Goal: Check status: Check status

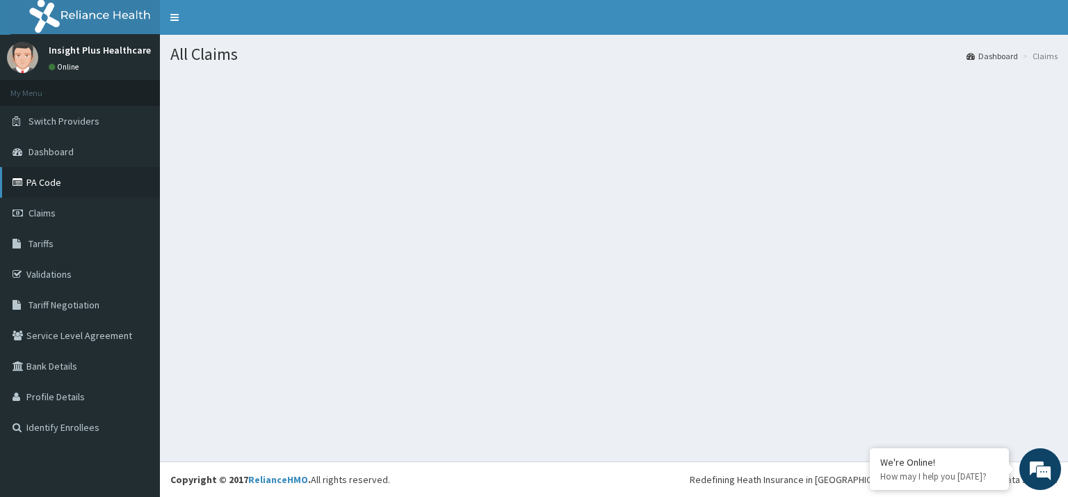
click at [41, 189] on link "PA Code" at bounding box center [80, 182] width 160 height 31
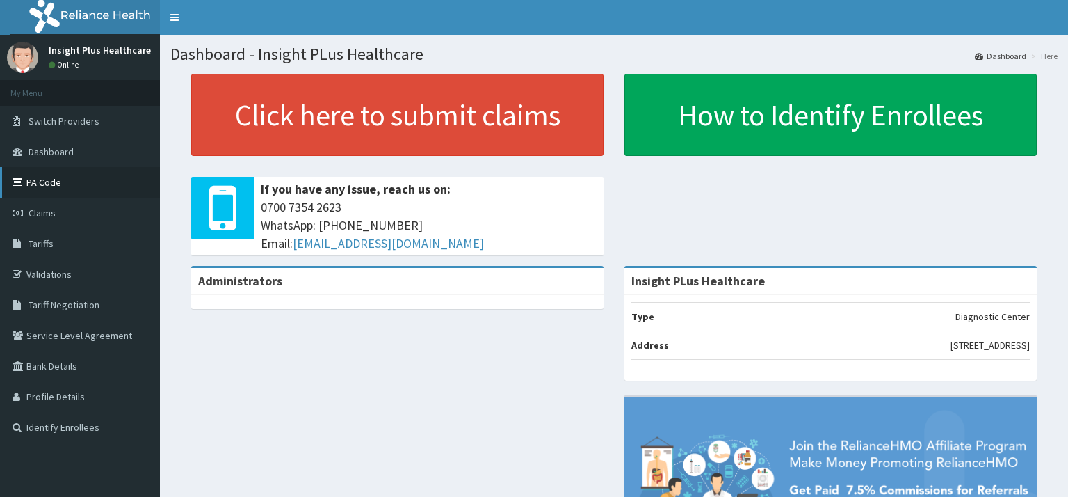
click at [21, 179] on icon at bounding box center [20, 182] width 14 height 10
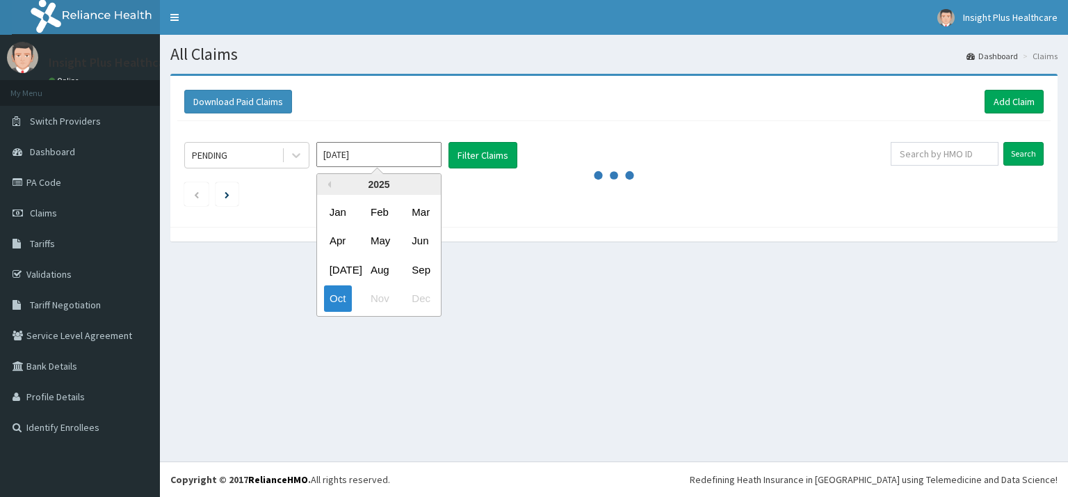
click at [437, 156] on input "Oct 2025" at bounding box center [378, 154] width 125 height 25
click at [343, 269] on div "Jul" at bounding box center [338, 270] width 28 height 26
type input "Jul 2025"
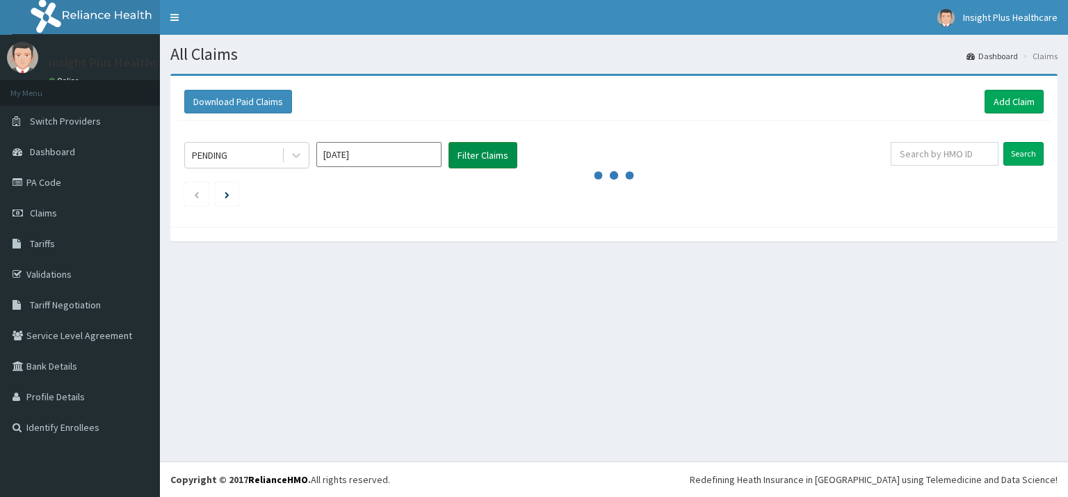
click at [476, 151] on button "Filter Claims" at bounding box center [483, 155] width 69 height 26
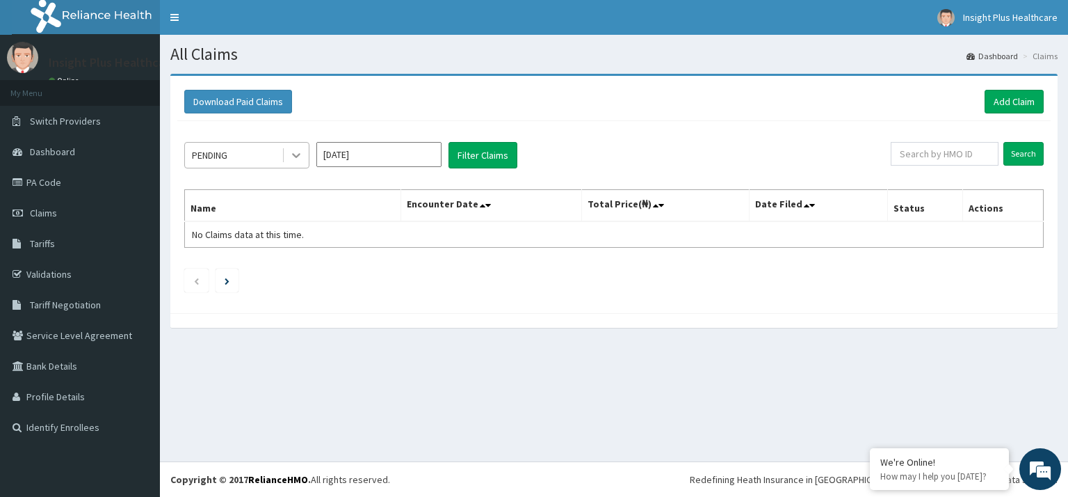
click at [298, 159] on icon at bounding box center [296, 155] width 14 height 14
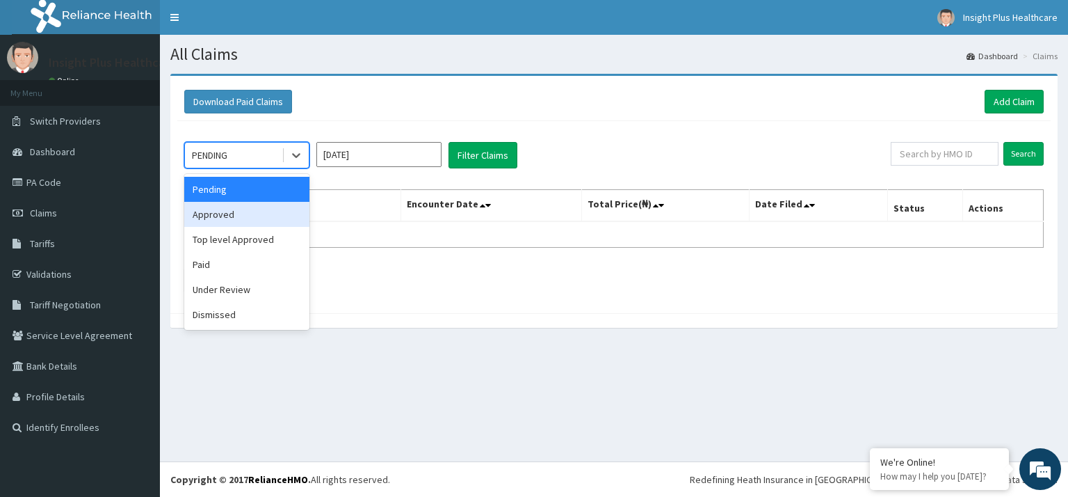
click at [216, 216] on div "Approved" at bounding box center [246, 214] width 125 height 25
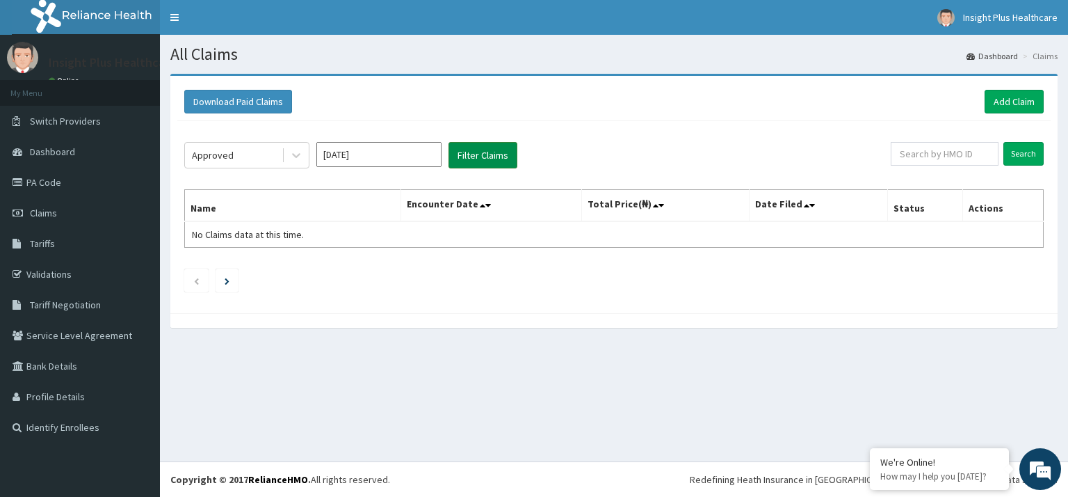
click at [466, 152] on button "Filter Claims" at bounding box center [483, 155] width 69 height 26
click at [473, 155] on button "Filter Claims" at bounding box center [483, 155] width 69 height 26
click at [257, 152] on div "Approved" at bounding box center [233, 155] width 97 height 22
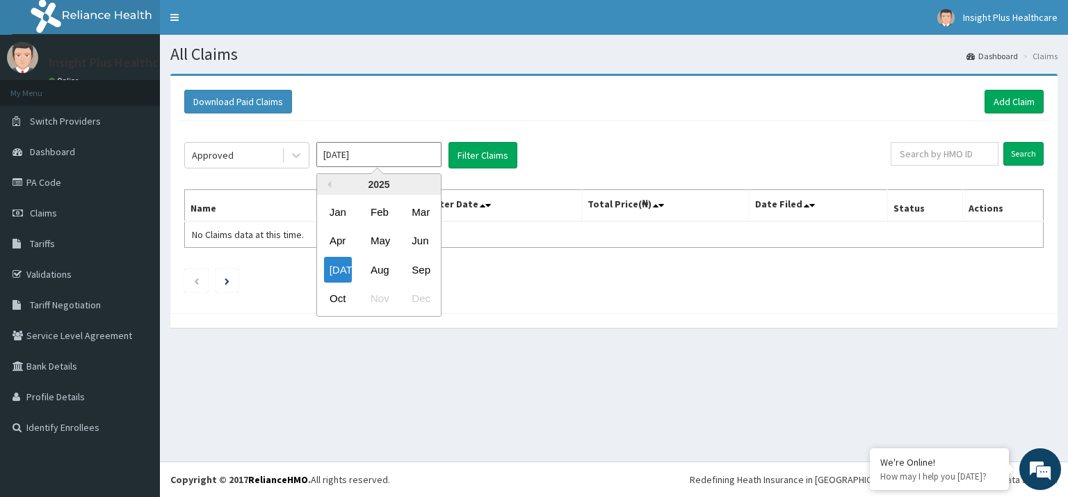
click at [387, 145] on input "Jul 2025" at bounding box center [378, 154] width 125 height 25
click at [331, 269] on div "Jul" at bounding box center [338, 270] width 28 height 26
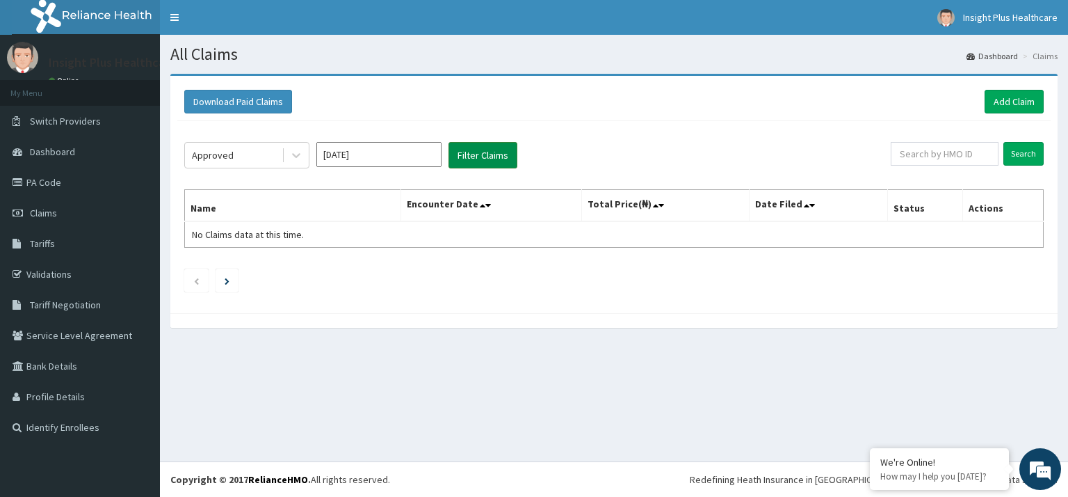
click at [477, 161] on button "Filter Claims" at bounding box center [483, 155] width 69 height 26
click at [49, 179] on link "PA Code" at bounding box center [80, 182] width 160 height 31
